Goal: Task Accomplishment & Management: Complete application form

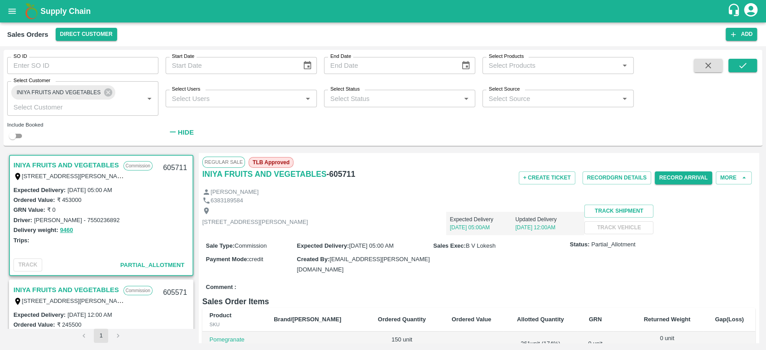
click at [74, 164] on link "INIYA FRUITS AND VEGETABLES" at bounding box center [65, 165] width 105 height 12
click at [728, 174] on button "More" at bounding box center [733, 177] width 36 height 13
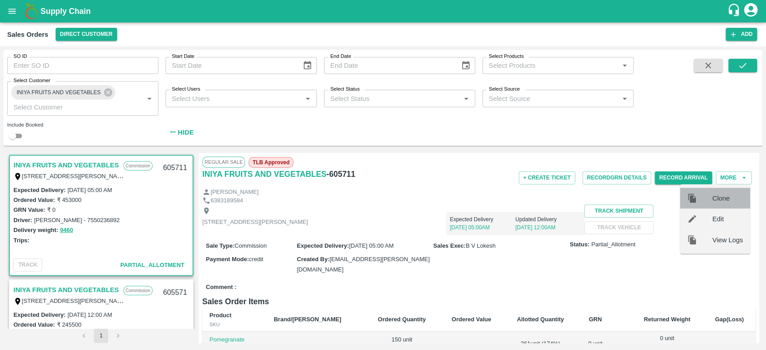
click at [726, 194] on span "Clone" at bounding box center [727, 198] width 30 height 10
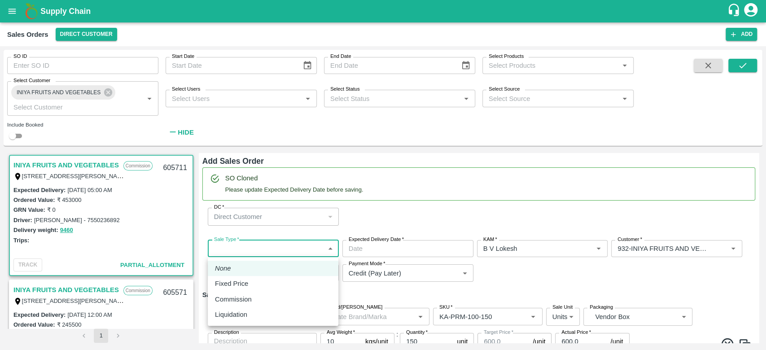
click at [261, 245] on body "Supply Chain Sales Orders Direct Customer Add SO ID SO ID Start Date Start Date…" at bounding box center [383, 175] width 766 height 350
click at [257, 299] on div "Commission" at bounding box center [273, 299] width 116 height 10
type input "2"
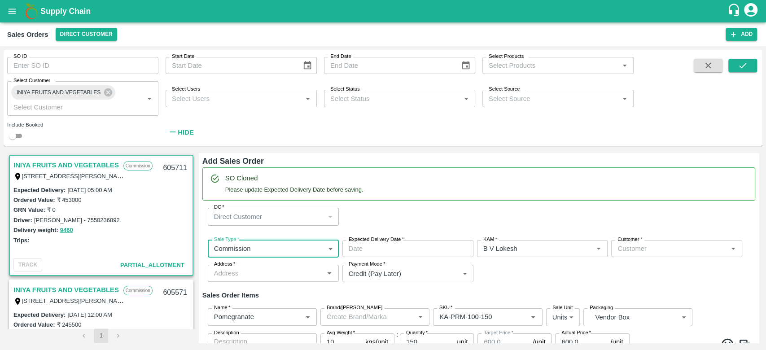
click at [387, 245] on input "Expected Delivery Date   *" at bounding box center [404, 248] width 125 height 17
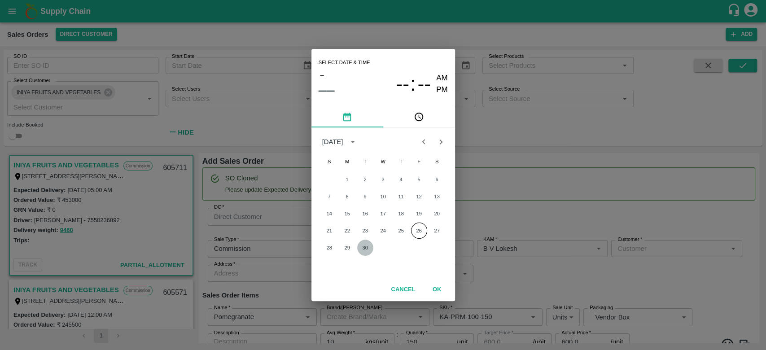
click at [365, 245] on button "30" at bounding box center [365, 247] width 16 height 16
type input "[DATE] 12:00 AM"
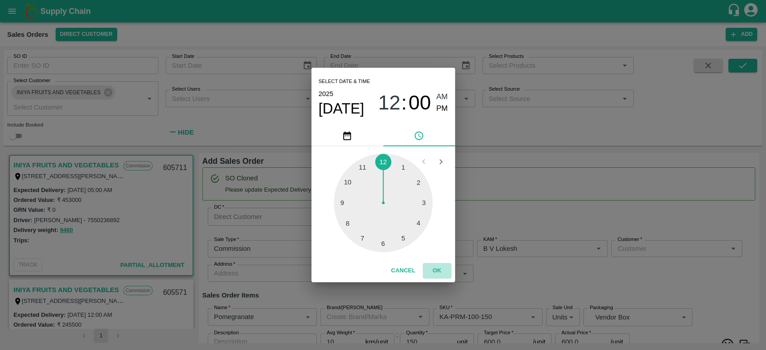
click at [435, 271] on button "OK" at bounding box center [436, 271] width 29 height 16
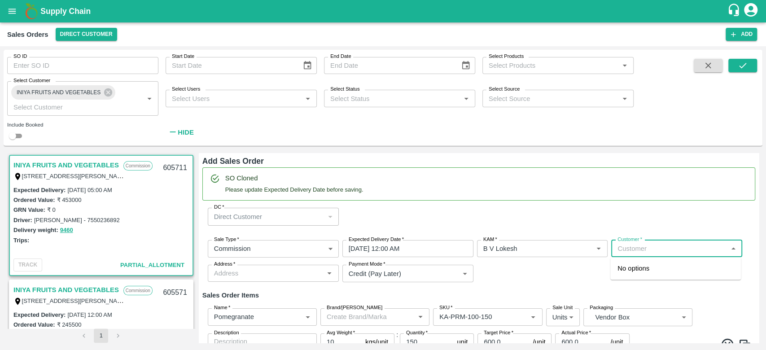
click at [651, 244] on input "Customer   *" at bounding box center [669, 249] width 111 height 12
click at [648, 273] on p "INIYA FRUITS AND VEGETABLES" at bounding box center [668, 268] width 103 height 10
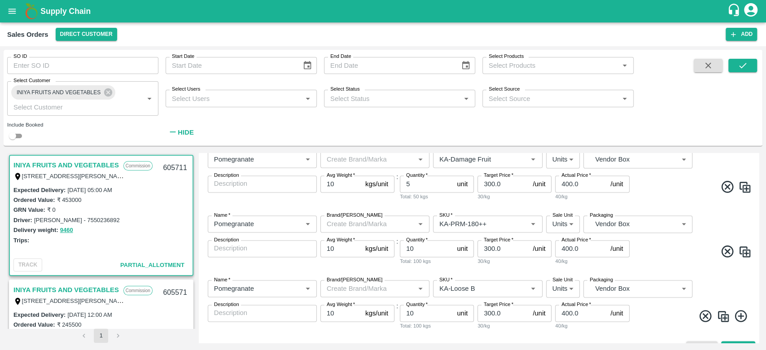
scroll to position [919, 0]
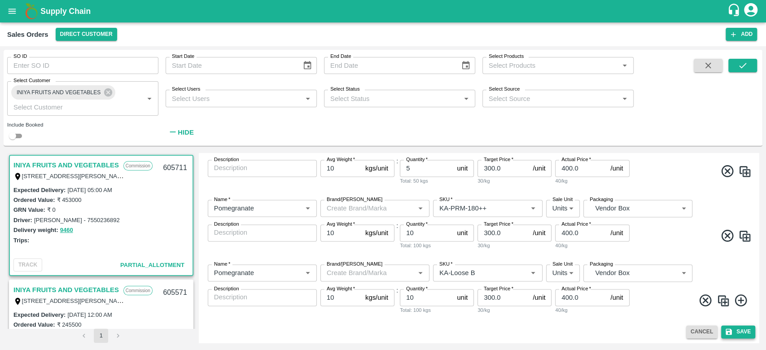
type input "932-INIYA FRUITS AND VEGETABLES"
click at [737, 327] on button "Save" at bounding box center [738, 331] width 34 height 13
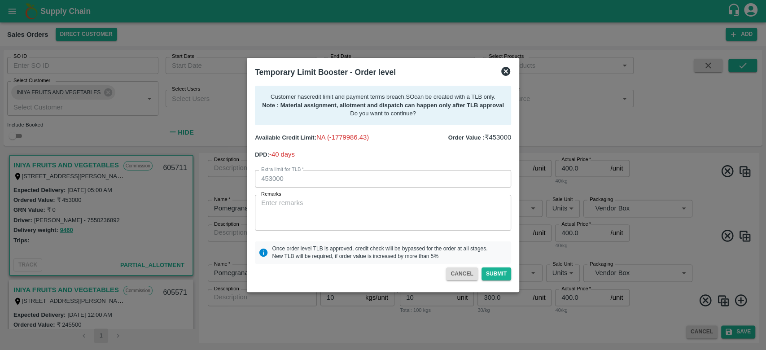
click at [504, 71] on icon at bounding box center [505, 71] width 9 height 9
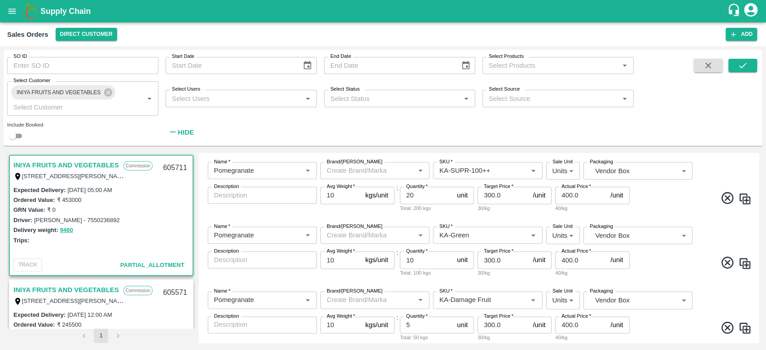
scroll to position [904, 0]
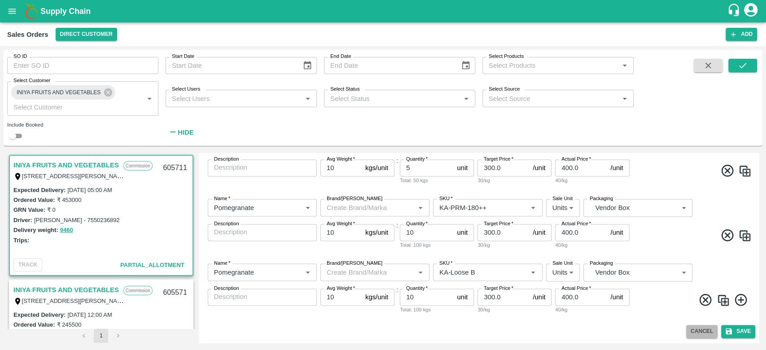
click at [689, 331] on button "Cancel" at bounding box center [701, 331] width 31 height 13
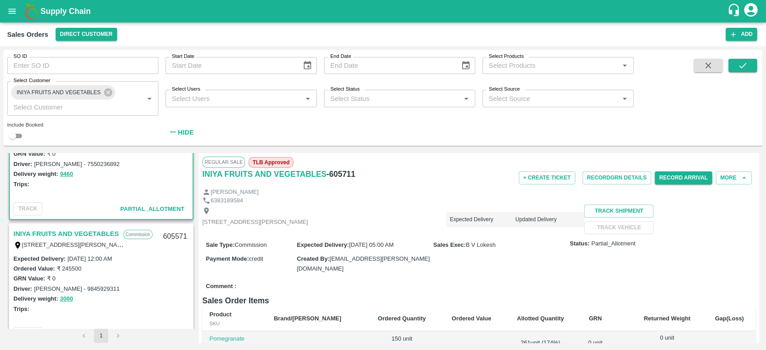
scroll to position [54, 0]
click at [74, 231] on link "INIYA FRUITS AND VEGETABLES" at bounding box center [65, 236] width 105 height 12
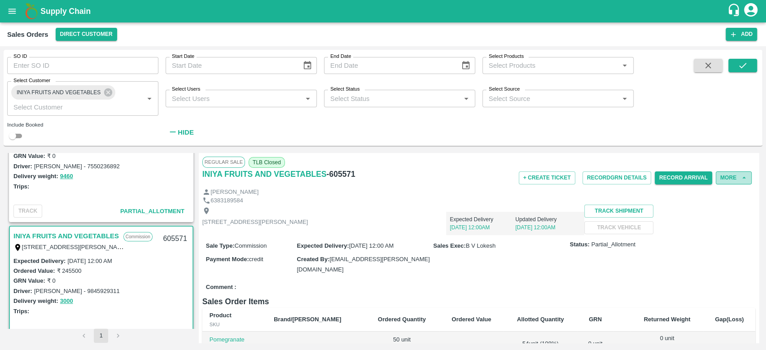
click at [731, 178] on button "More" at bounding box center [733, 177] width 36 height 13
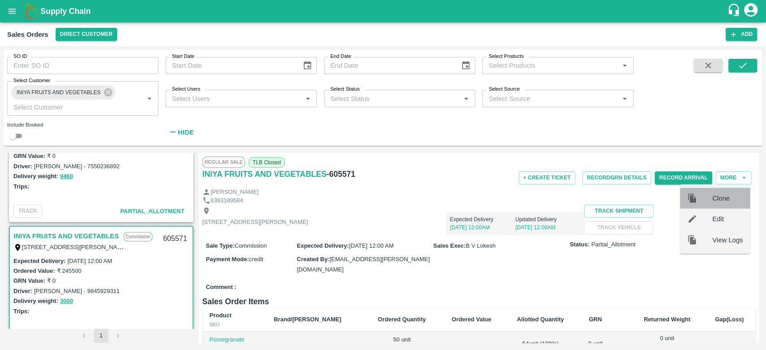
click at [725, 200] on span "Clone" at bounding box center [727, 198] width 30 height 10
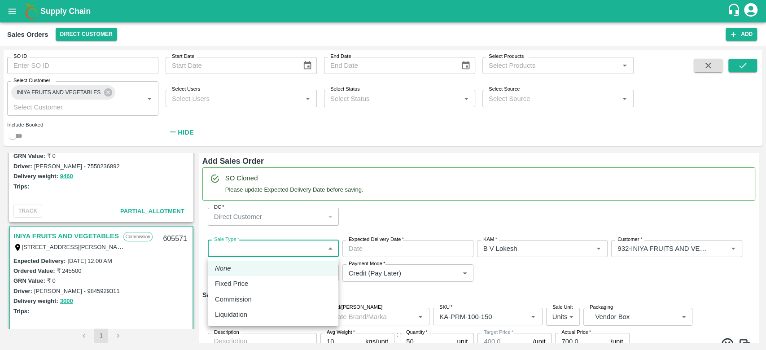
click at [290, 253] on body "Supply Chain Sales Orders Direct Customer Add SO ID SO ID Start Date Start Date…" at bounding box center [383, 175] width 766 height 350
click at [278, 304] on li "Commission" at bounding box center [273, 299] width 131 height 15
type input "2"
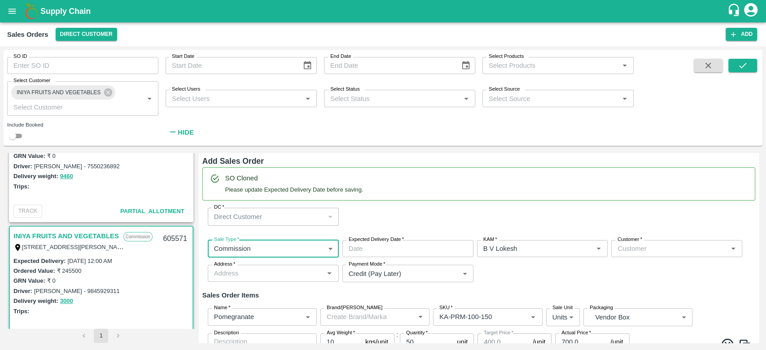
click at [391, 248] on input "Expected Delivery Date   *" at bounding box center [404, 248] width 125 height 17
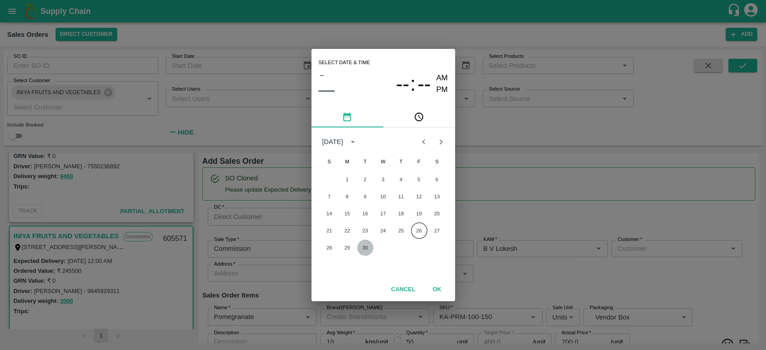
click at [359, 248] on button "30" at bounding box center [365, 247] width 16 height 16
type input "[DATE] 12:00 AM"
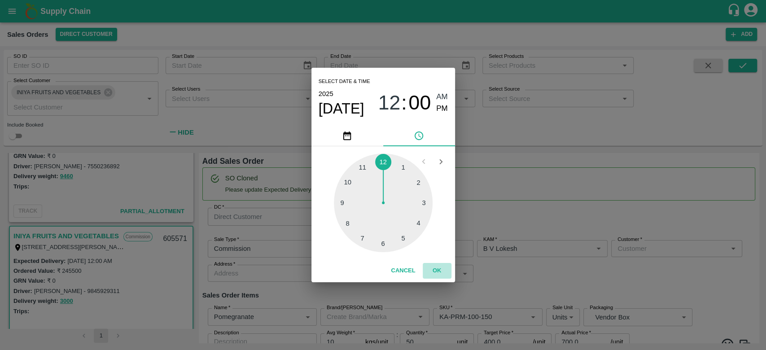
click at [438, 264] on button "OK" at bounding box center [436, 271] width 29 height 16
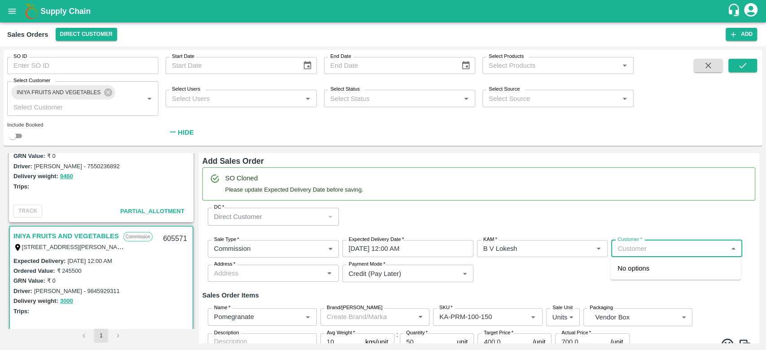
click at [642, 249] on input "Customer   *" at bounding box center [669, 249] width 111 height 12
type input "o"
click at [642, 272] on p "INIYA FRUITS AND VEGETABLES" at bounding box center [668, 268] width 103 height 10
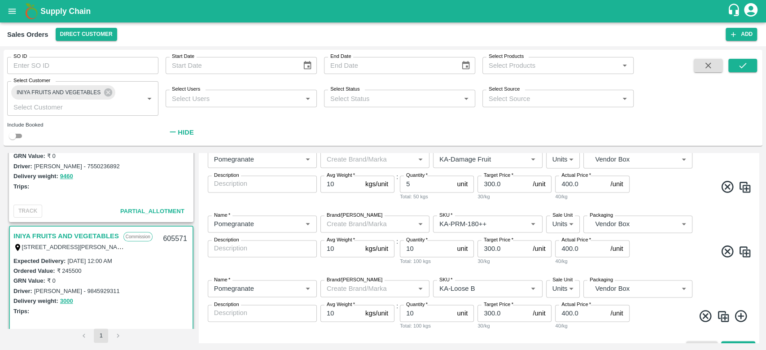
scroll to position [920, 0]
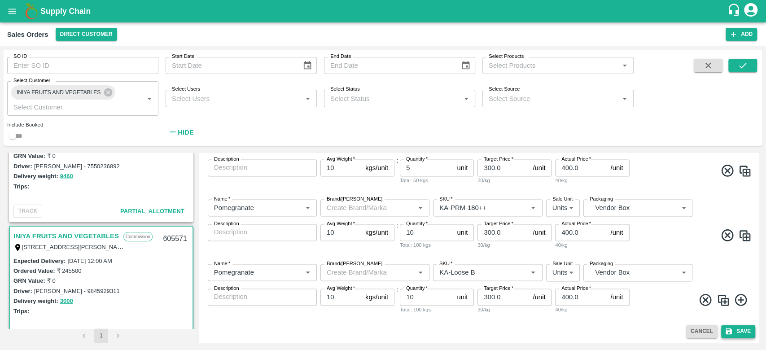
type input "932-INIYA FRUITS AND VEGETABLES"
click at [732, 326] on button "Save" at bounding box center [738, 331] width 34 height 13
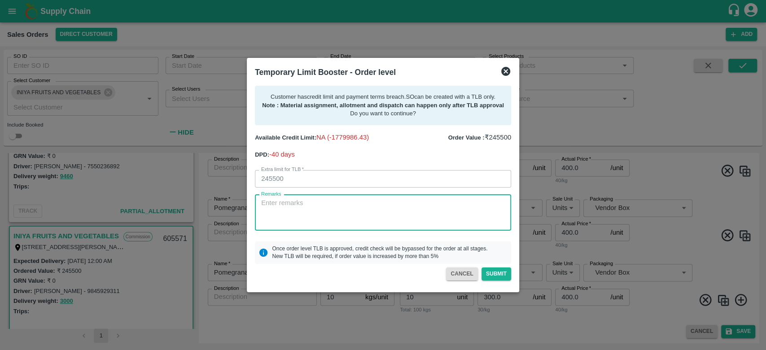
click at [369, 213] on textarea "Remarks" at bounding box center [383, 212] width 244 height 28
type textarea "D"
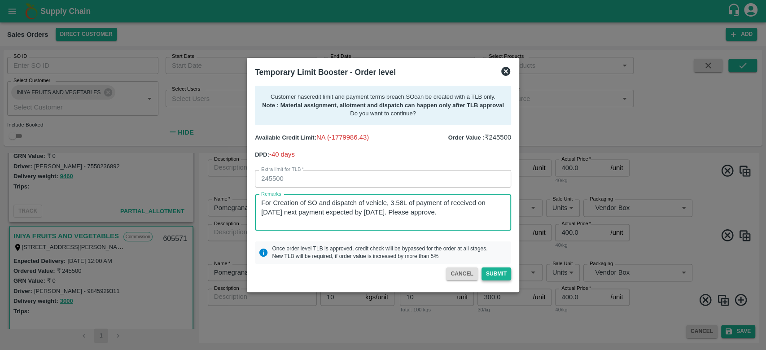
type textarea "For Creation of SO and dispatch of vehicle, 3.58L of payment of received on [DA…"
click at [491, 272] on button "Submit" at bounding box center [496, 273] width 30 height 13
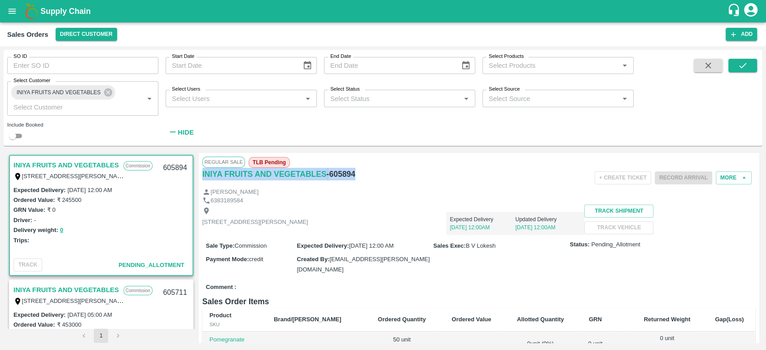
drag, startPoint x: 354, startPoint y: 173, endPoint x: 200, endPoint y: 181, distance: 155.0
click at [200, 181] on div "Regular Sale TLB Pending INIYA FRUITS AND VEGETABLES - 605894 + Create Ticket R…" at bounding box center [479, 248] width 560 height 190
copy div "INIYA FRUITS AND VEGETABLES - 605894"
